Goal: Check status: Check status

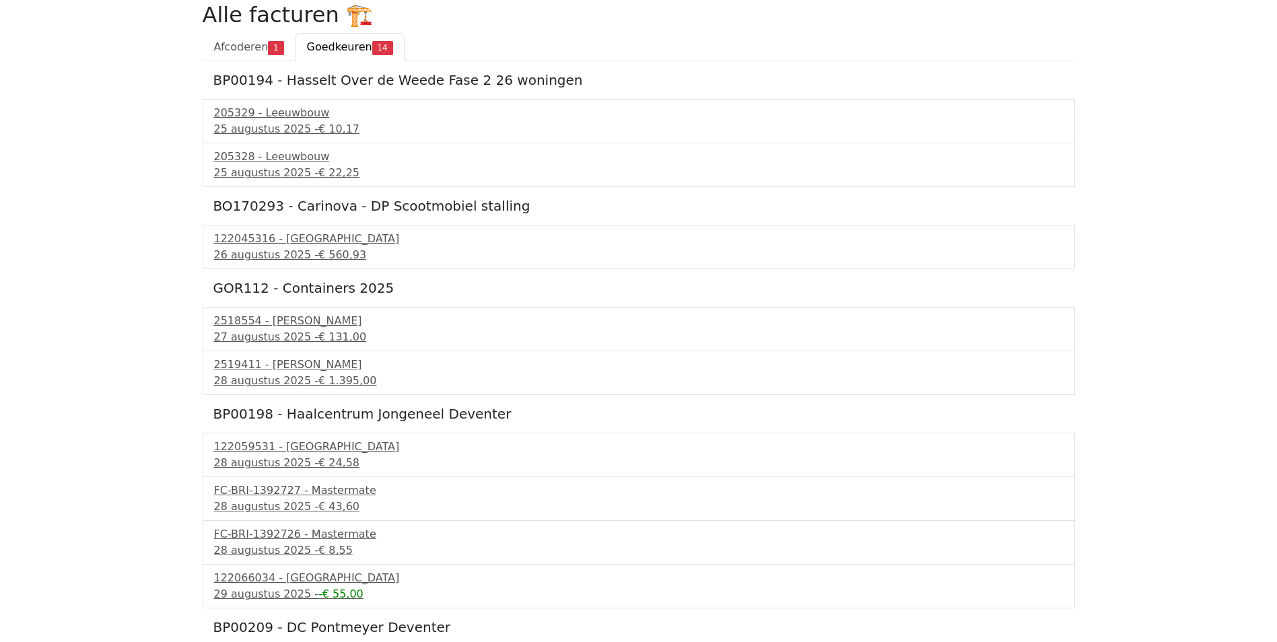
scroll to position [25, 0]
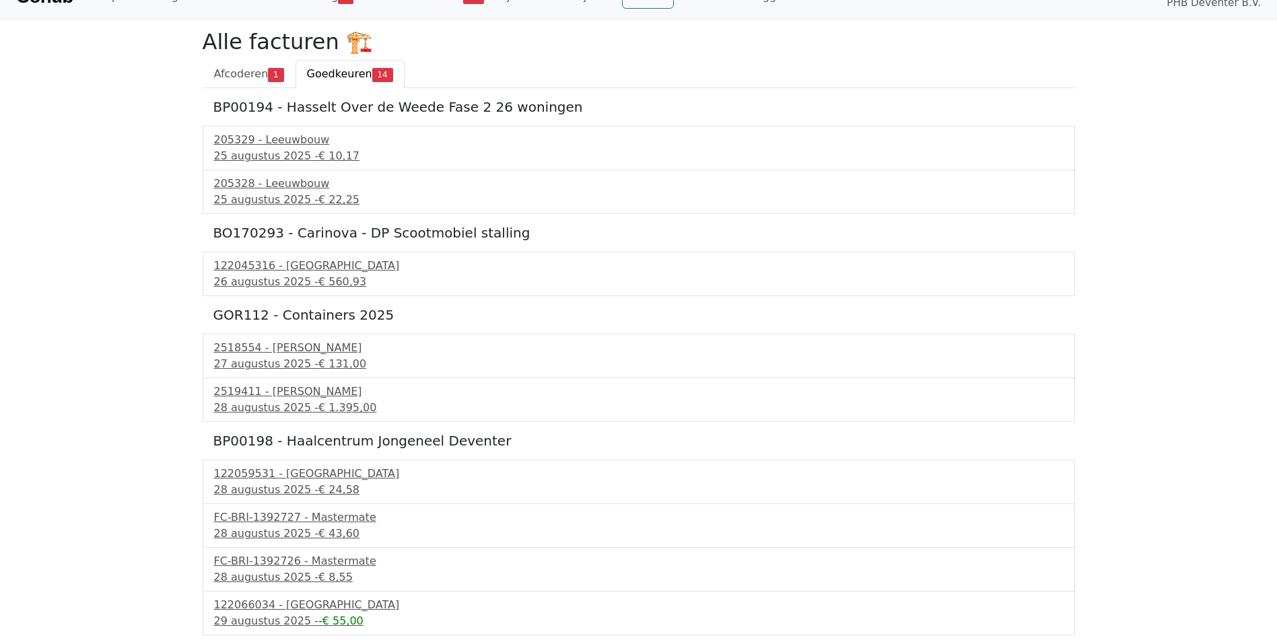
click at [335, 86] on link "Goedkeuren 14" at bounding box center [350, 74] width 109 height 28
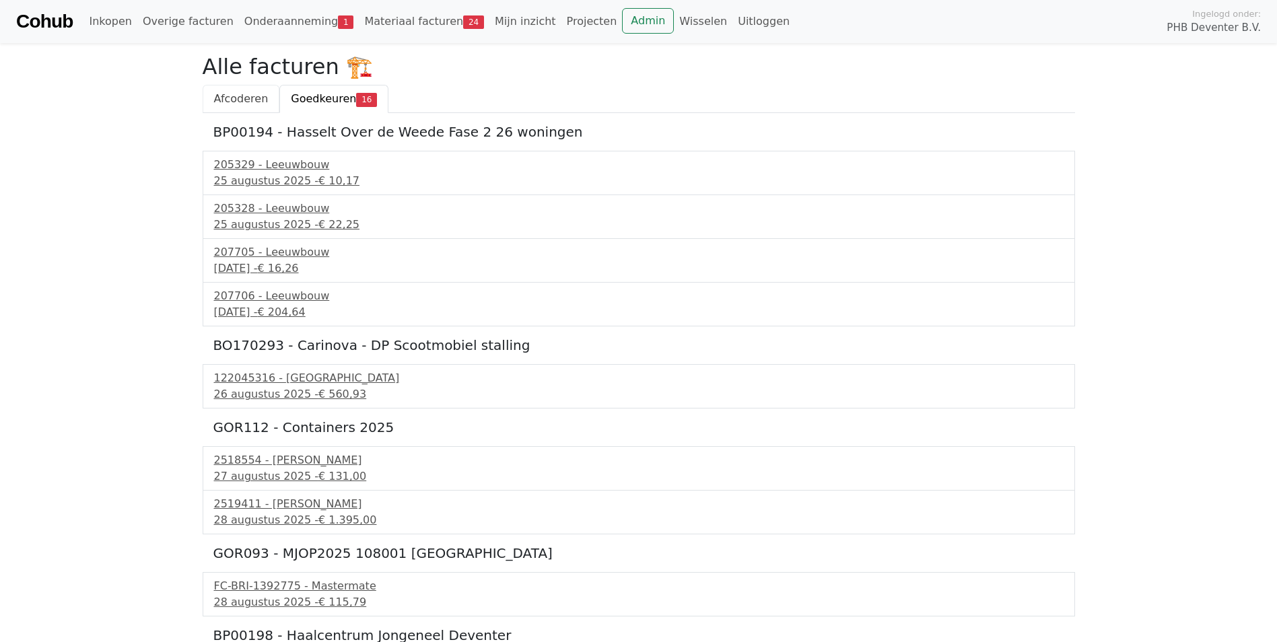
click at [243, 101] on span "Afcoderen" at bounding box center [241, 98] width 55 height 13
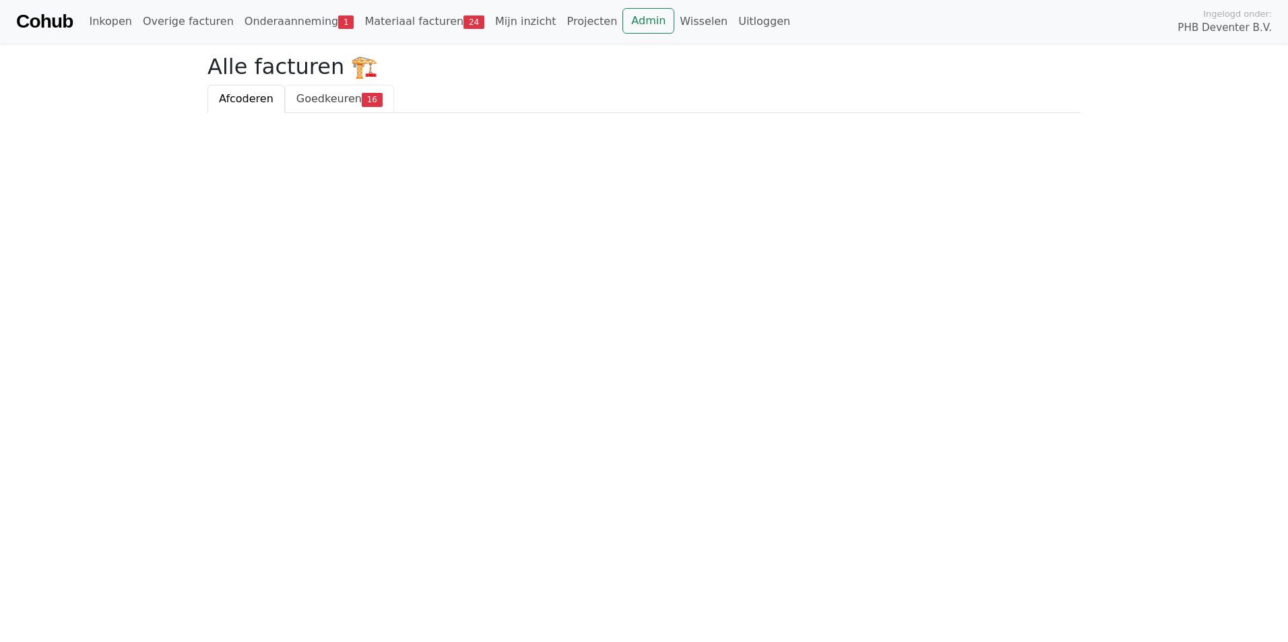
click at [317, 98] on span "Goedkeuren" at bounding box center [328, 98] width 65 height 13
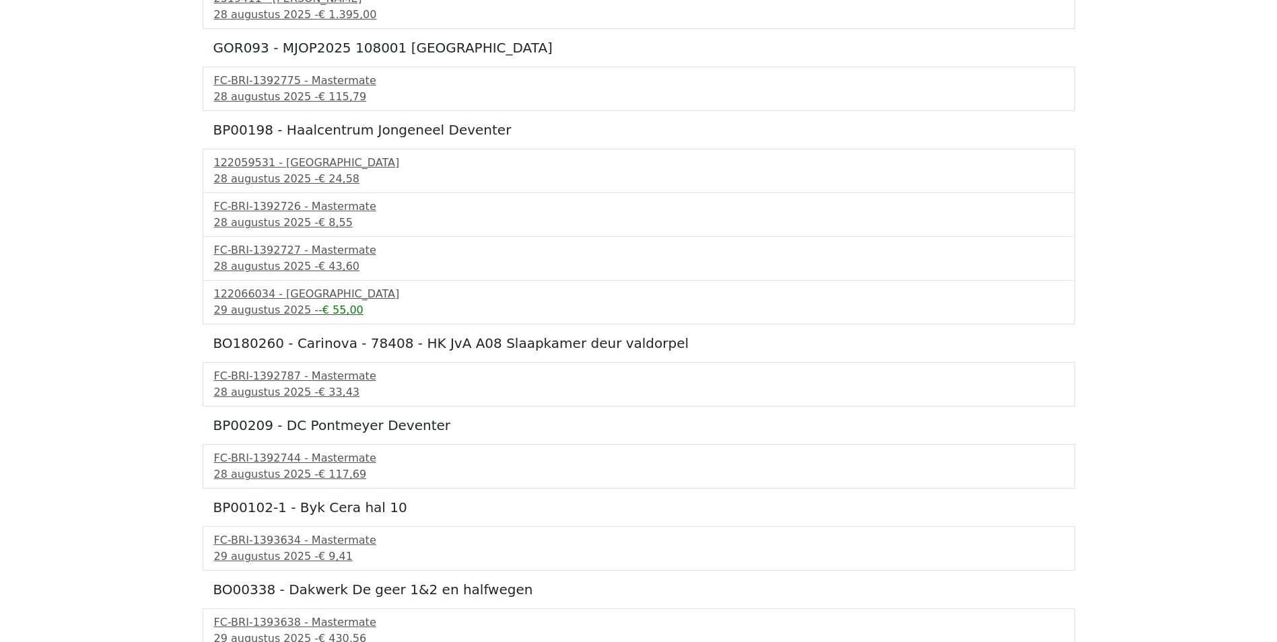
scroll to position [517, 0]
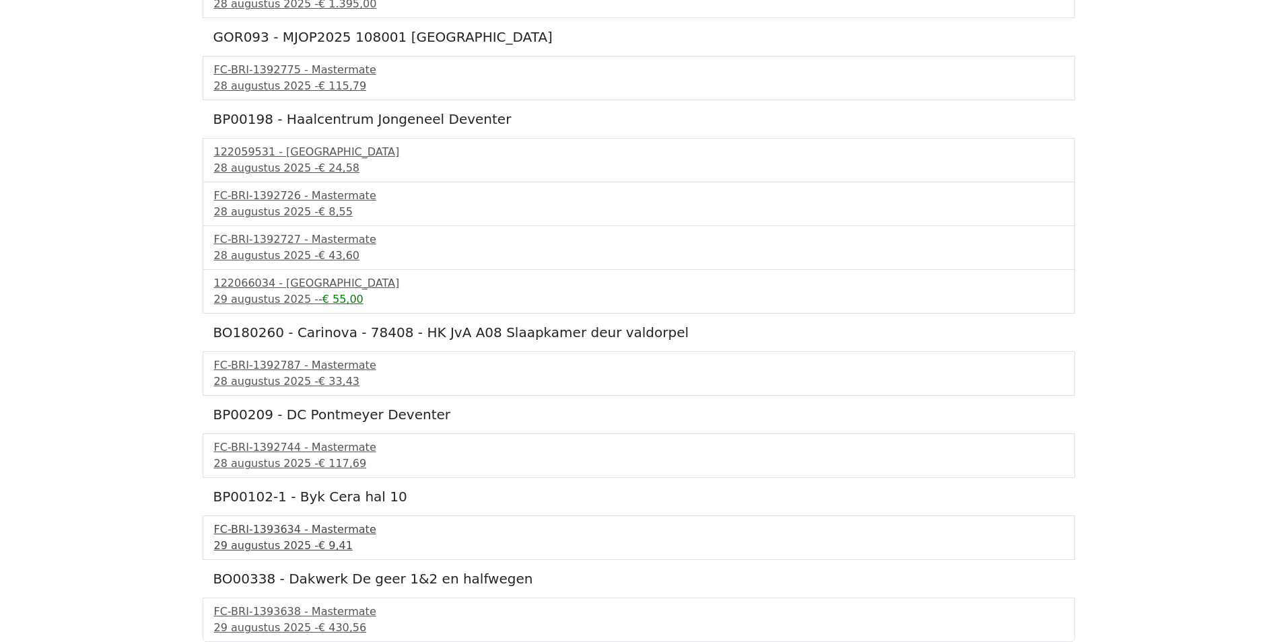
click at [280, 527] on div "FC-BRI-1393634 - Mastermate" at bounding box center [639, 530] width 850 height 16
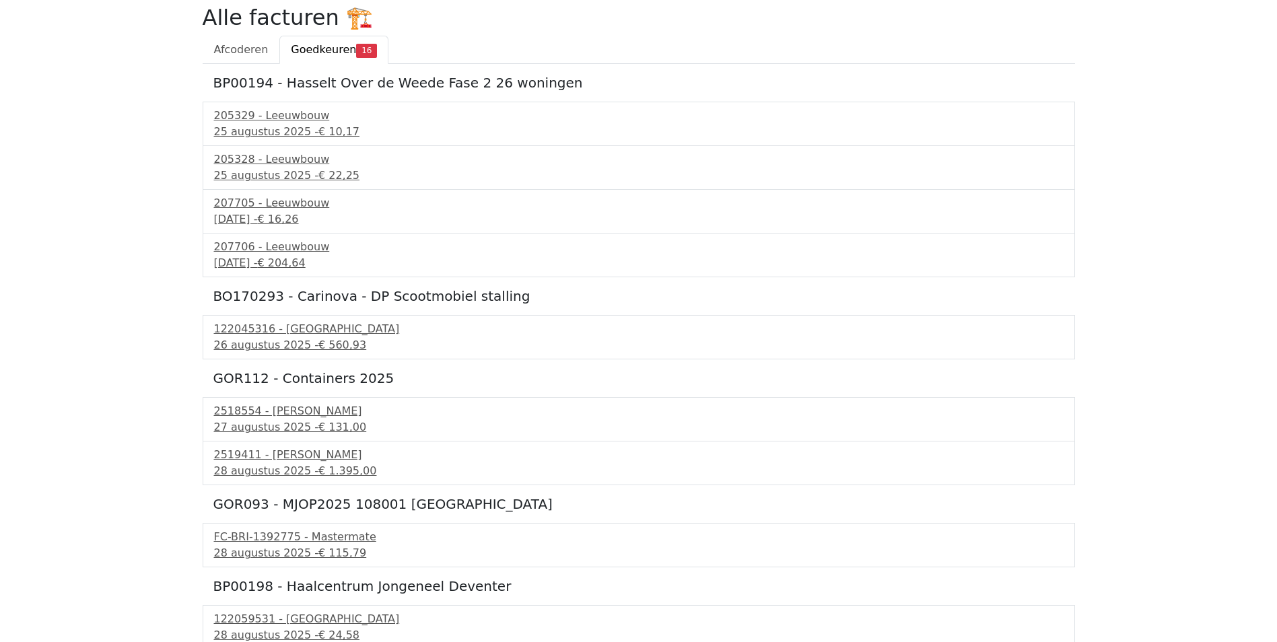
scroll to position [0, 0]
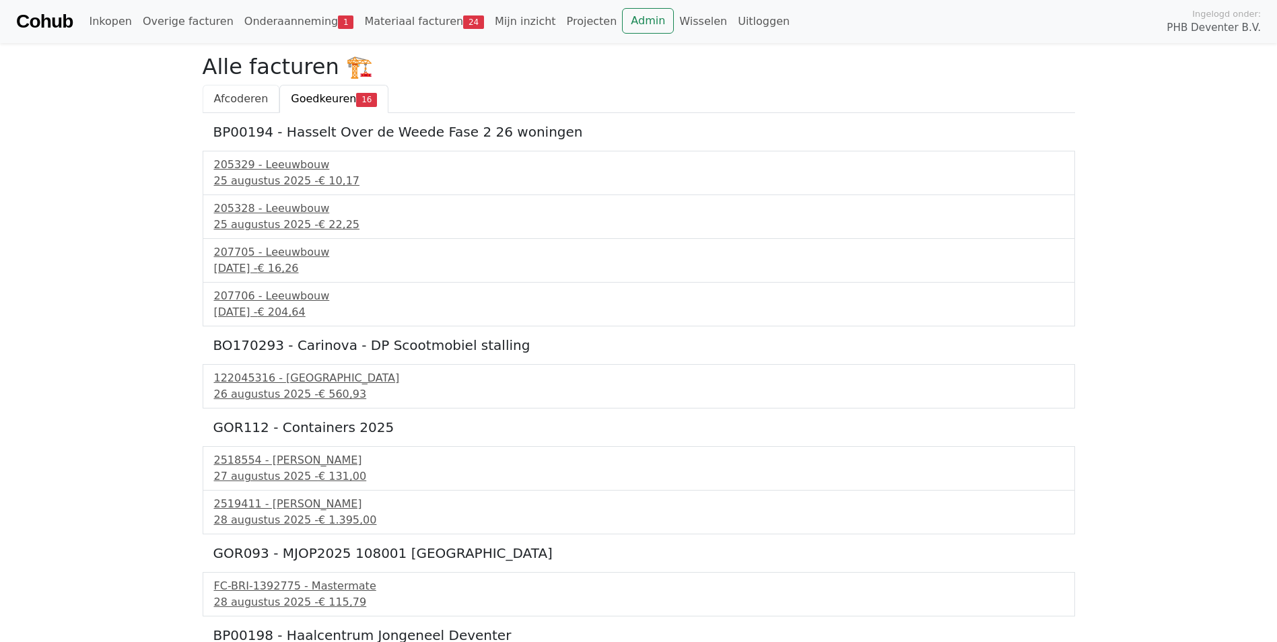
click at [241, 100] on span "Afcoderen" at bounding box center [241, 98] width 55 height 13
